Goal: Obtain resource: Download file/media

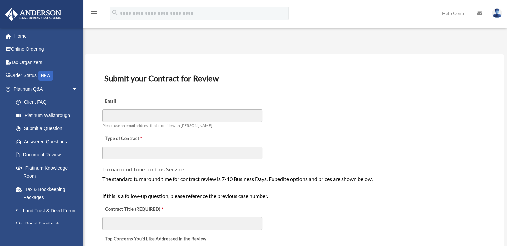
scroll to position [108, 0]
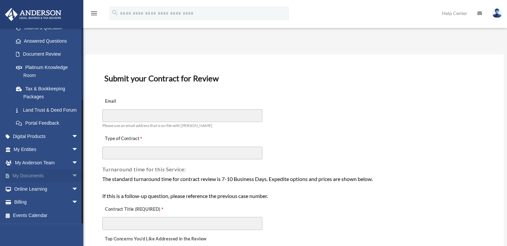
click at [72, 175] on span "arrow_drop_down" at bounding box center [78, 176] width 13 height 14
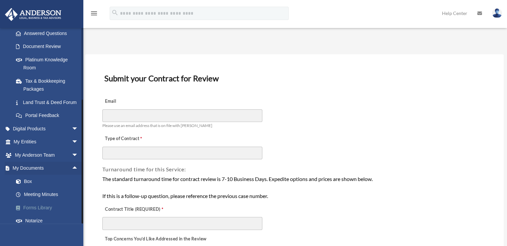
click at [43, 209] on link "Forms Library" at bounding box center [48, 207] width 79 height 13
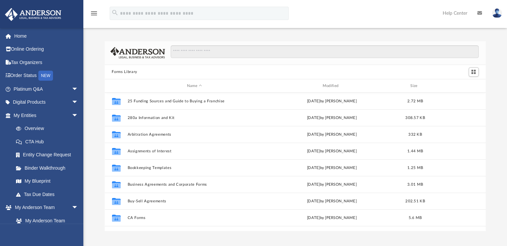
scroll to position [146, 376]
click at [197, 55] on input "Search files and folders" at bounding box center [324, 51] width 307 height 13
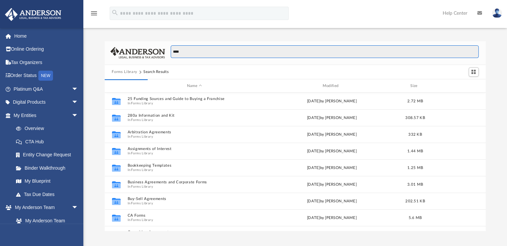
scroll to position [126, 376]
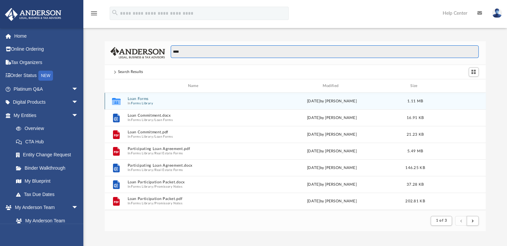
type input "****"
click at [135, 99] on button "Loan Forms" at bounding box center [194, 99] width 134 height 4
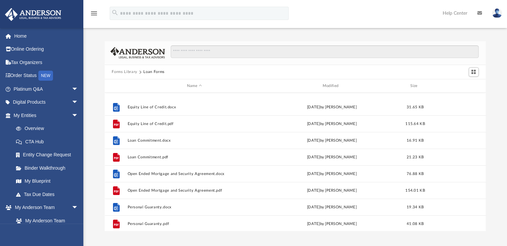
scroll to position [0, 0]
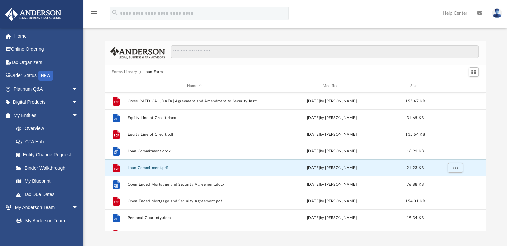
click at [142, 168] on button "Loan Commitment.pdf" at bounding box center [194, 168] width 134 height 4
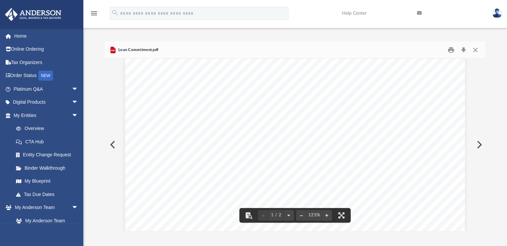
scroll to position [61, 0]
click at [472, 48] on button "Close" at bounding box center [475, 50] width 12 height 10
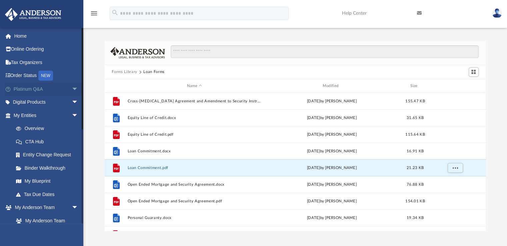
click at [72, 88] on span "arrow_drop_down" at bounding box center [78, 89] width 13 height 14
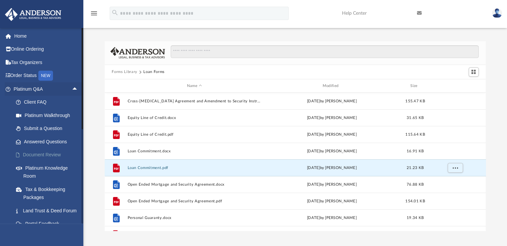
click at [45, 155] on link "Document Review" at bounding box center [48, 154] width 79 height 13
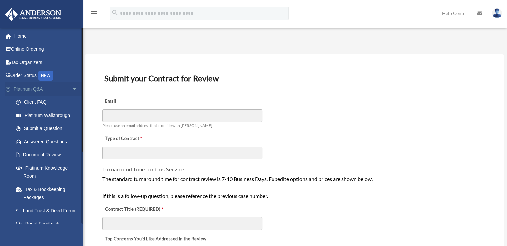
click at [72, 88] on span "arrow_drop_down" at bounding box center [78, 89] width 13 height 14
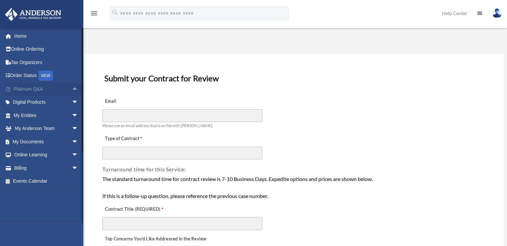
click at [72, 89] on span "arrow_drop_up" at bounding box center [78, 89] width 13 height 14
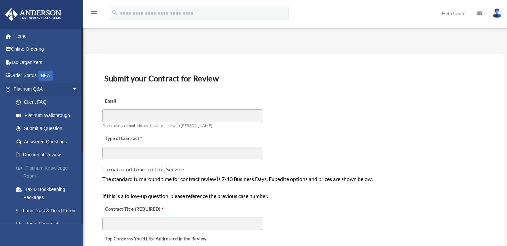
click at [53, 168] on link "Platinum Knowledge Room" at bounding box center [48, 171] width 79 height 21
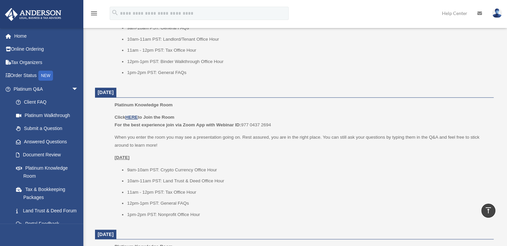
scroll to position [266, 0]
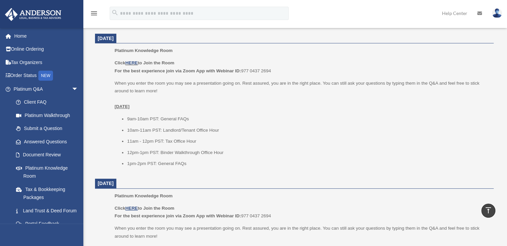
click at [221, 153] on li "12pm-1pm PST: Binder Walkthrough Office Hour" at bounding box center [308, 153] width 362 height 8
click at [236, 151] on li "12pm-1pm PST: Binder Walkthrough Office Hour" at bounding box center [308, 153] width 362 height 8
